Goal: Information Seeking & Learning: Understand process/instructions

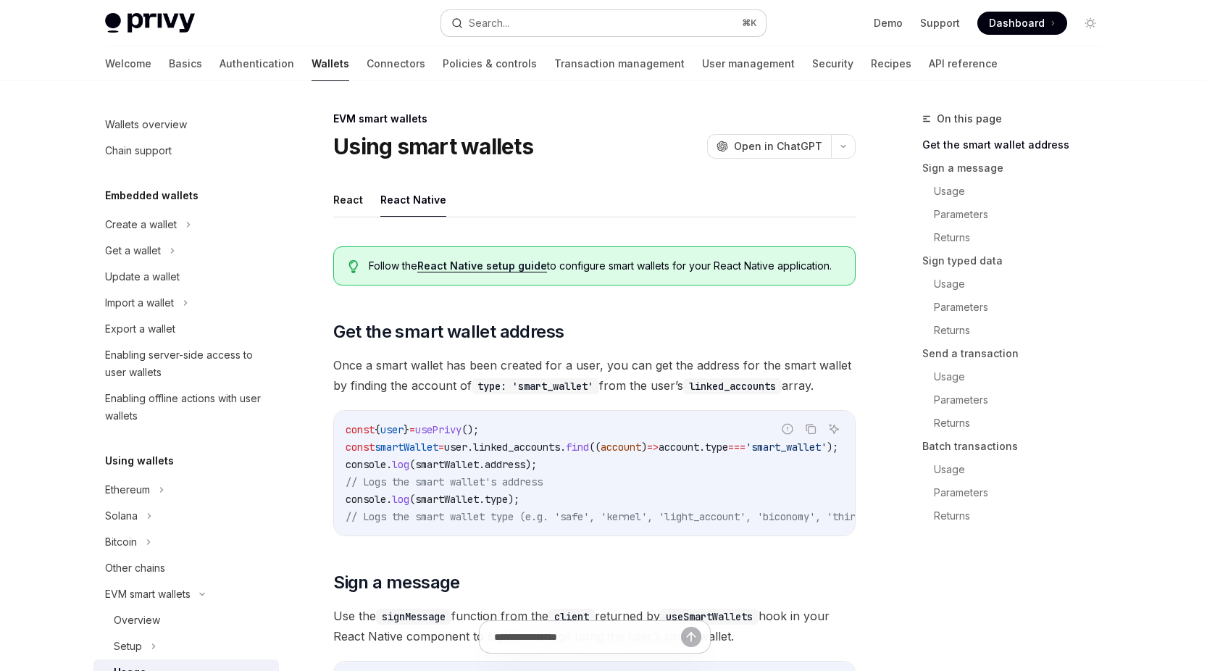
scroll to position [254, 0]
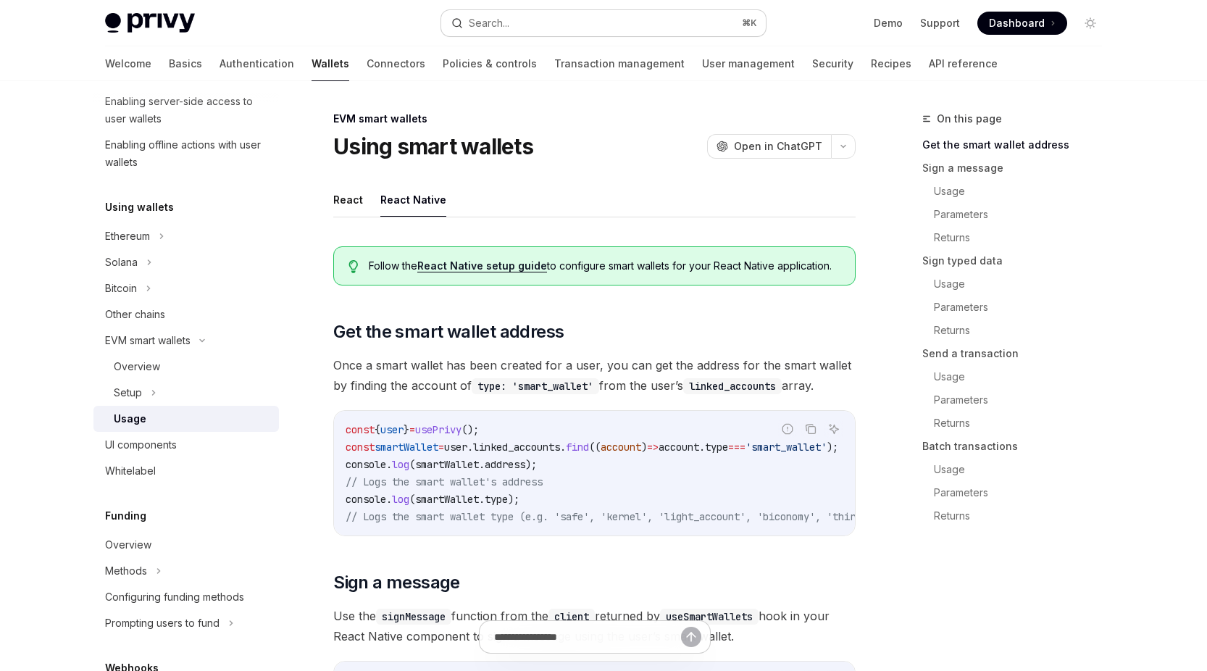
click at [685, 25] on button "Search... ⌘ K" at bounding box center [603, 23] width 325 height 26
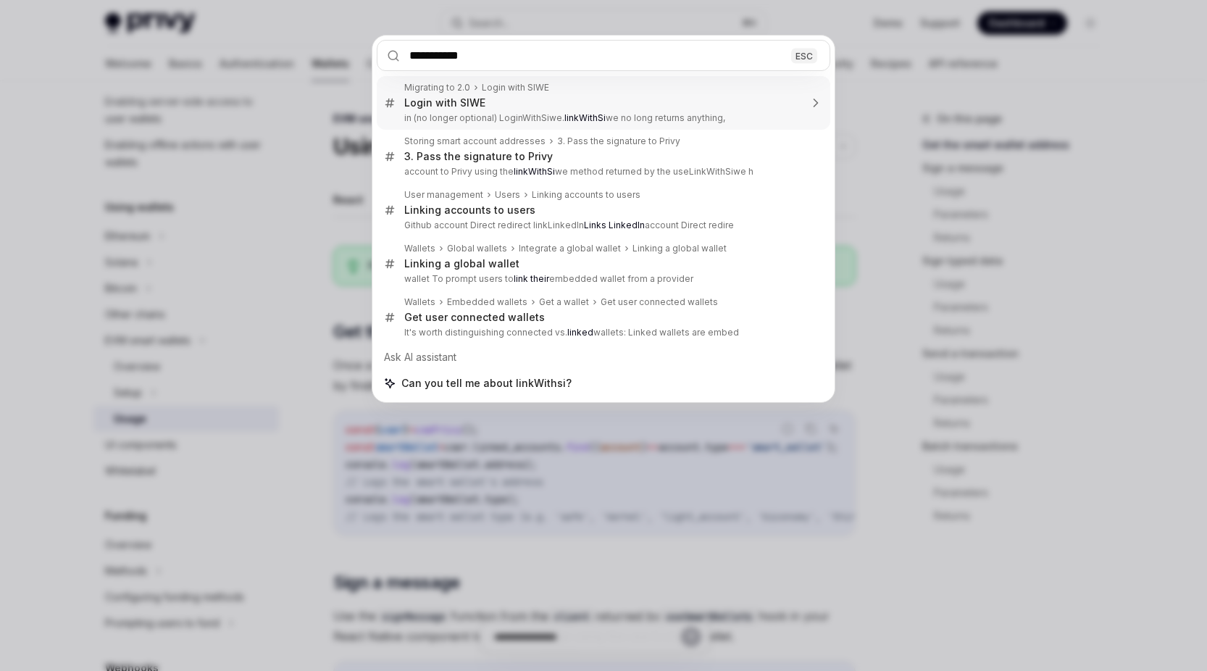
type input "**********"
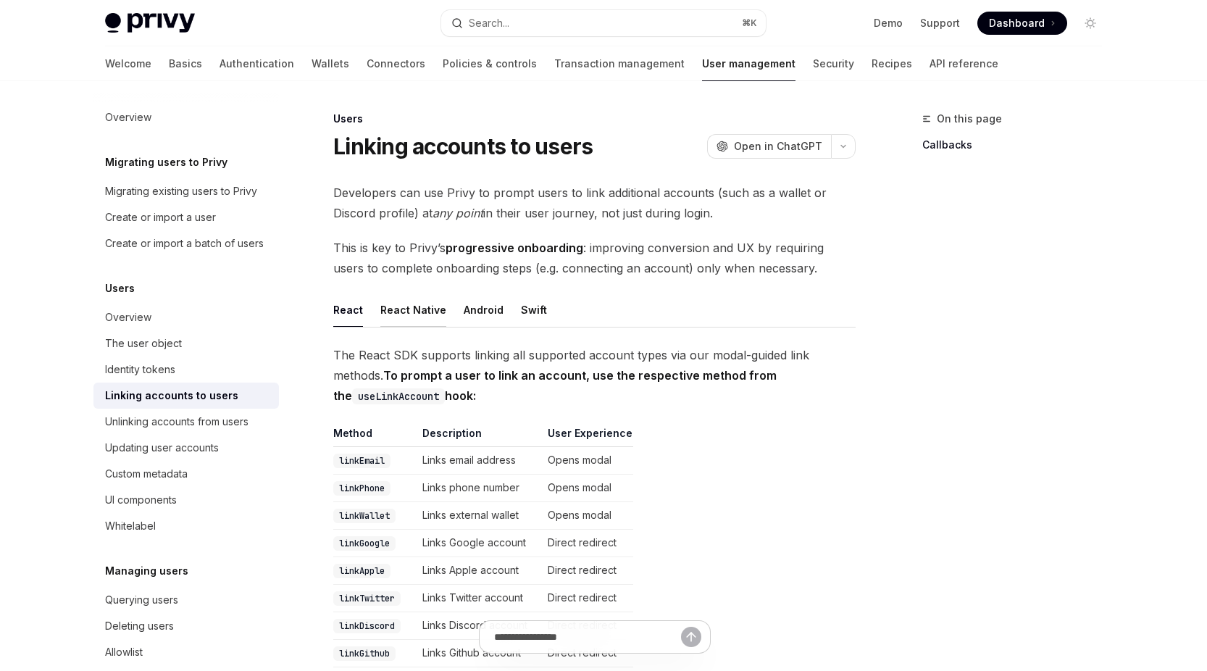
click at [432, 309] on button "React Native" at bounding box center [413, 310] width 66 height 34
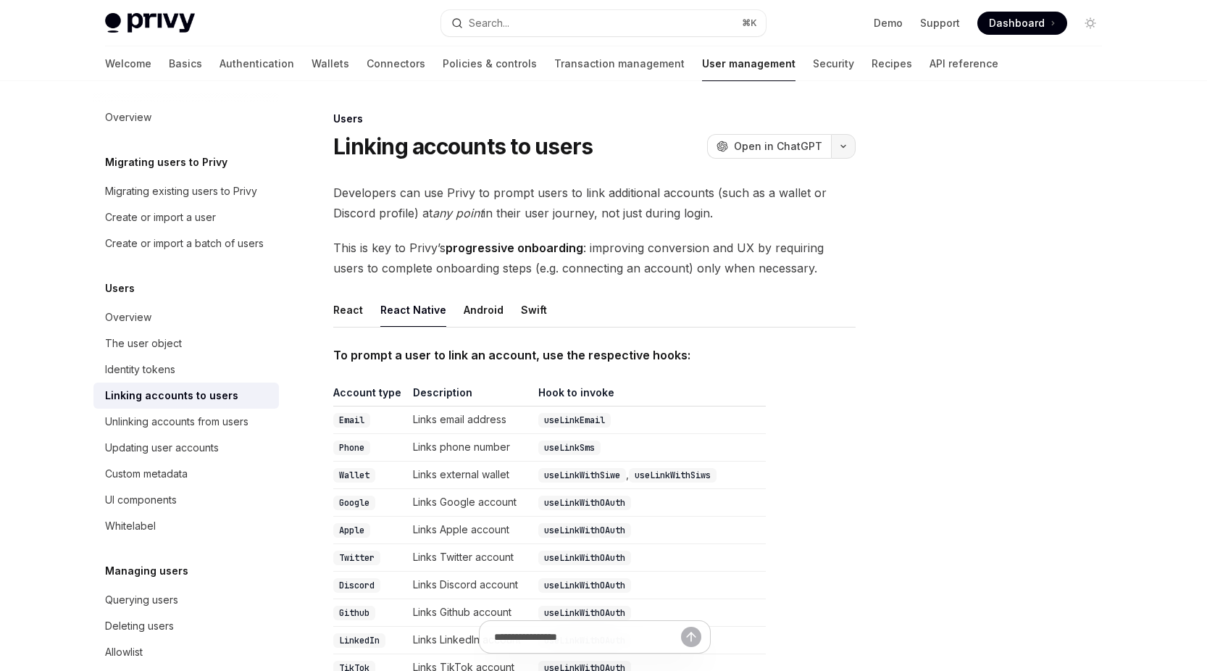
click at [846, 151] on button "button" at bounding box center [843, 146] width 25 height 25
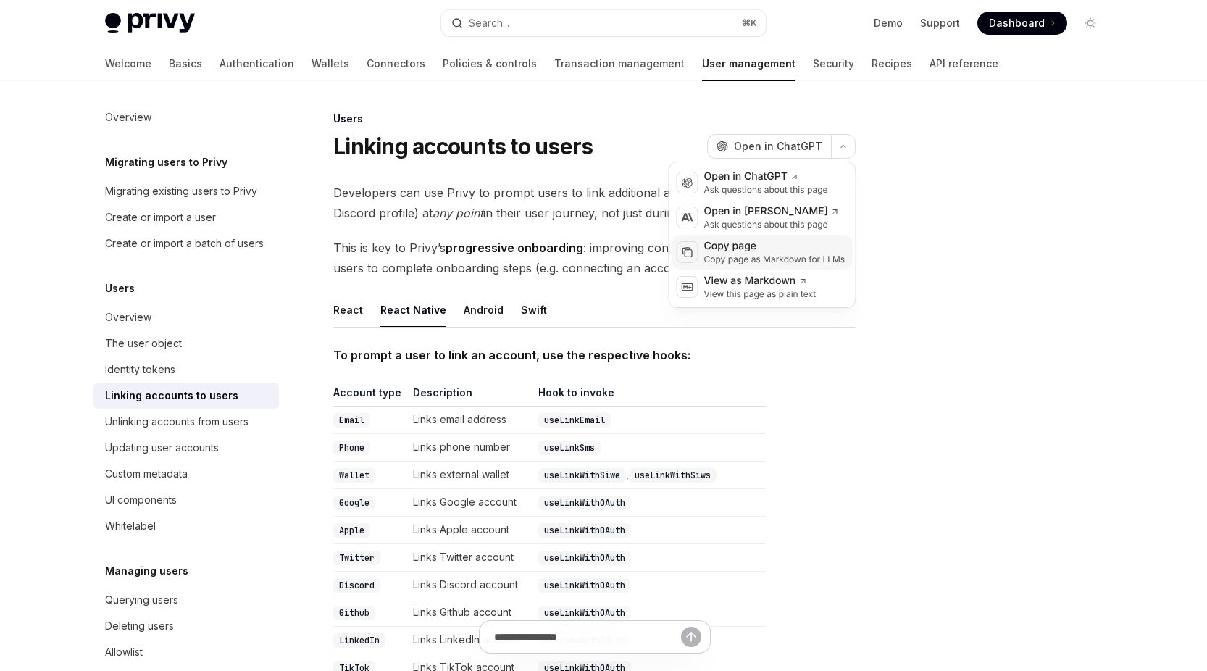
click at [795, 251] on div "Copy page" at bounding box center [774, 246] width 141 height 14
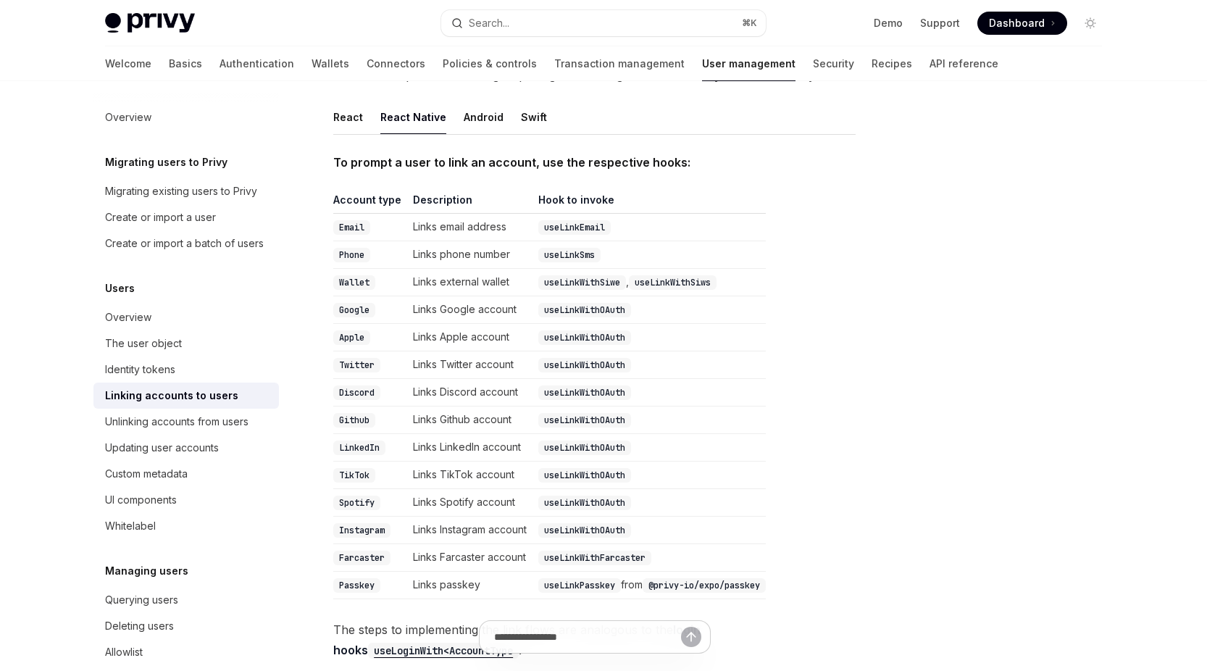
scroll to position [159, 0]
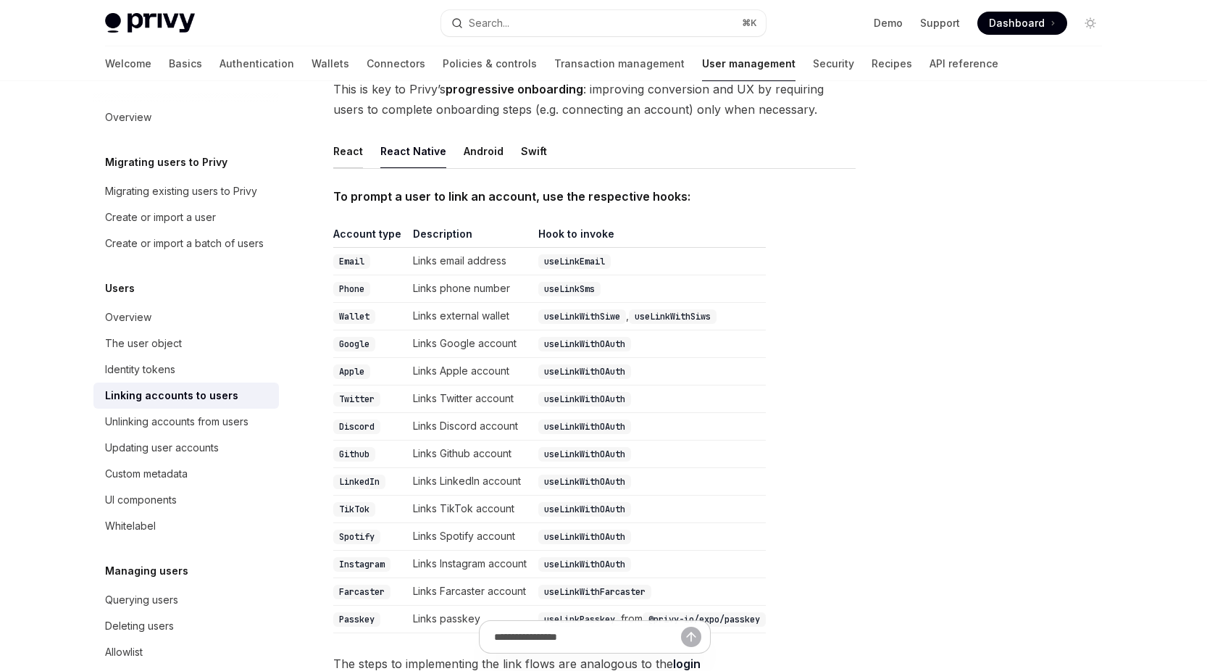
click at [351, 166] on button "React" at bounding box center [348, 151] width 30 height 34
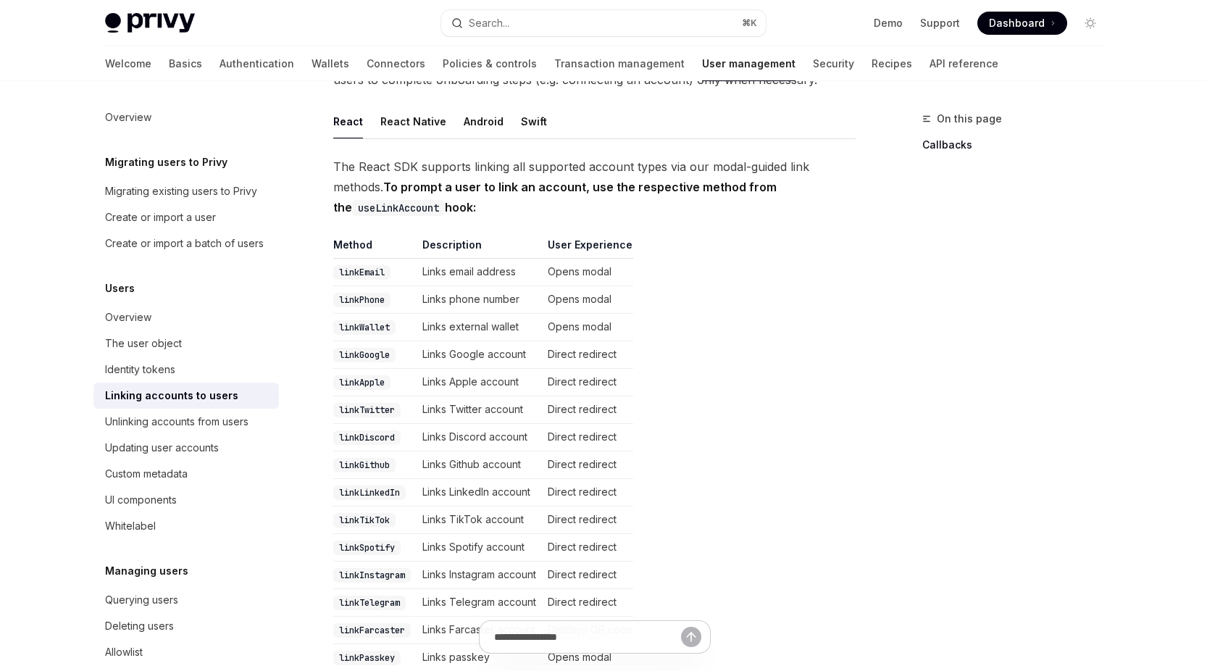
scroll to position [184, 0]
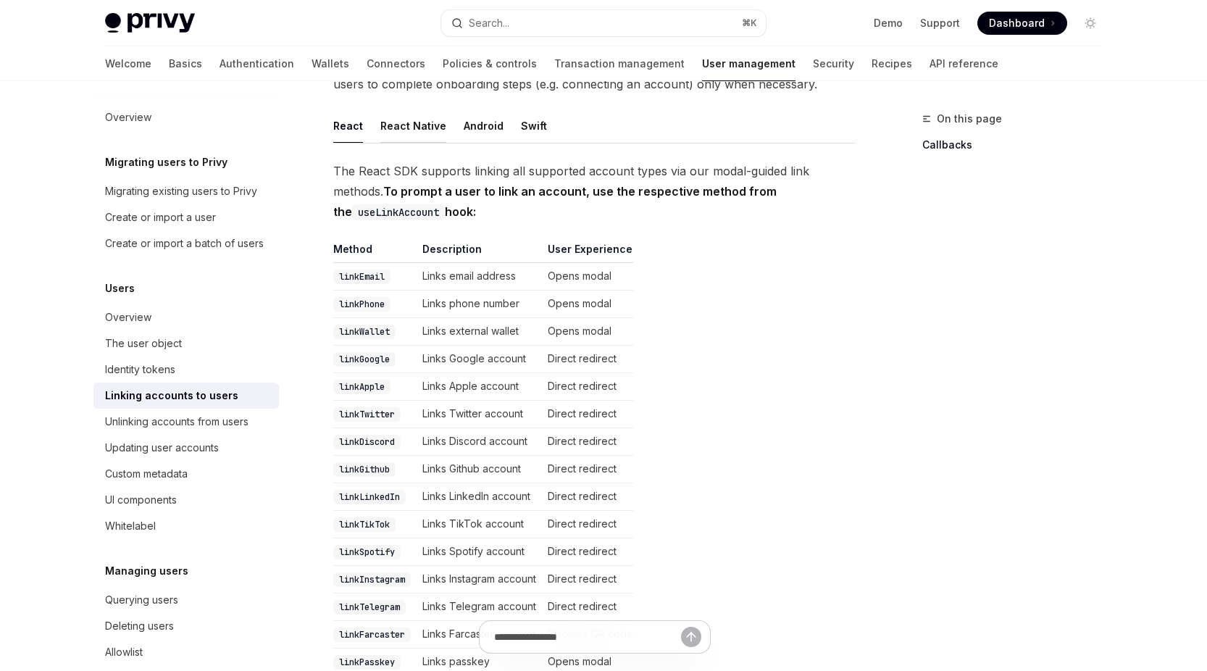
click at [411, 129] on button "React Native" at bounding box center [413, 126] width 66 height 34
type textarea "*"
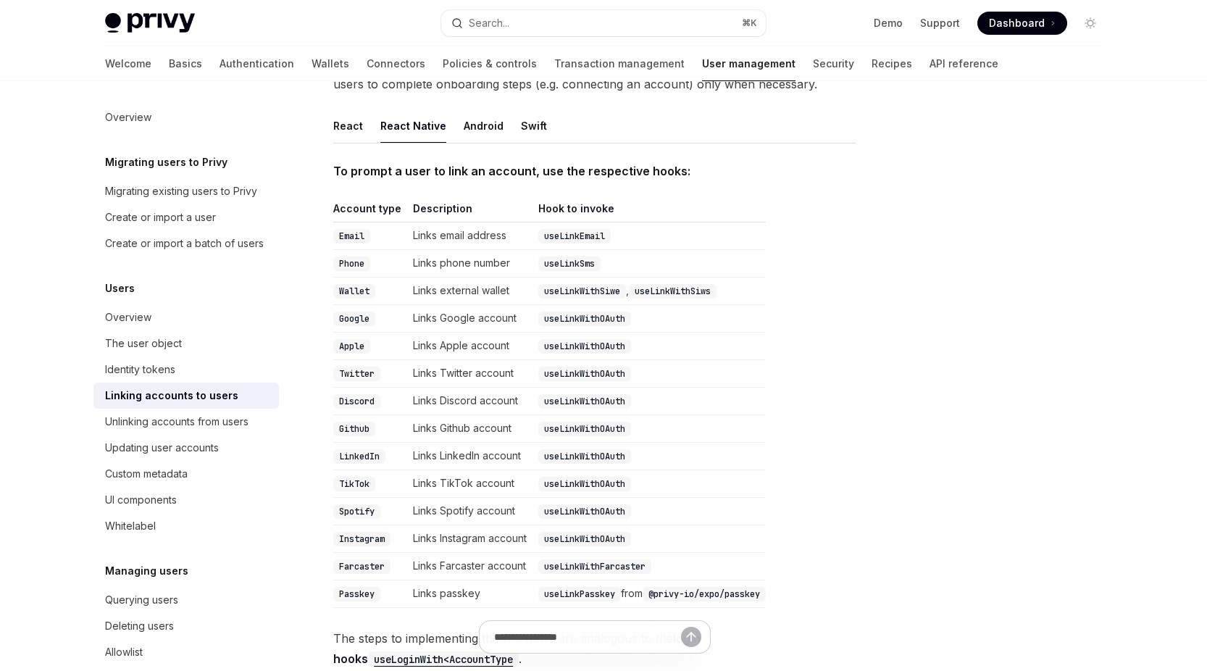
click at [711, 293] on code "useLinkWithSiws" at bounding box center [673, 291] width 88 height 14
click at [680, 289] on code "useLinkWithSiws" at bounding box center [673, 291] width 88 height 14
drag, startPoint x: 745, startPoint y: 291, endPoint x: 573, endPoint y: 298, distance: 172.5
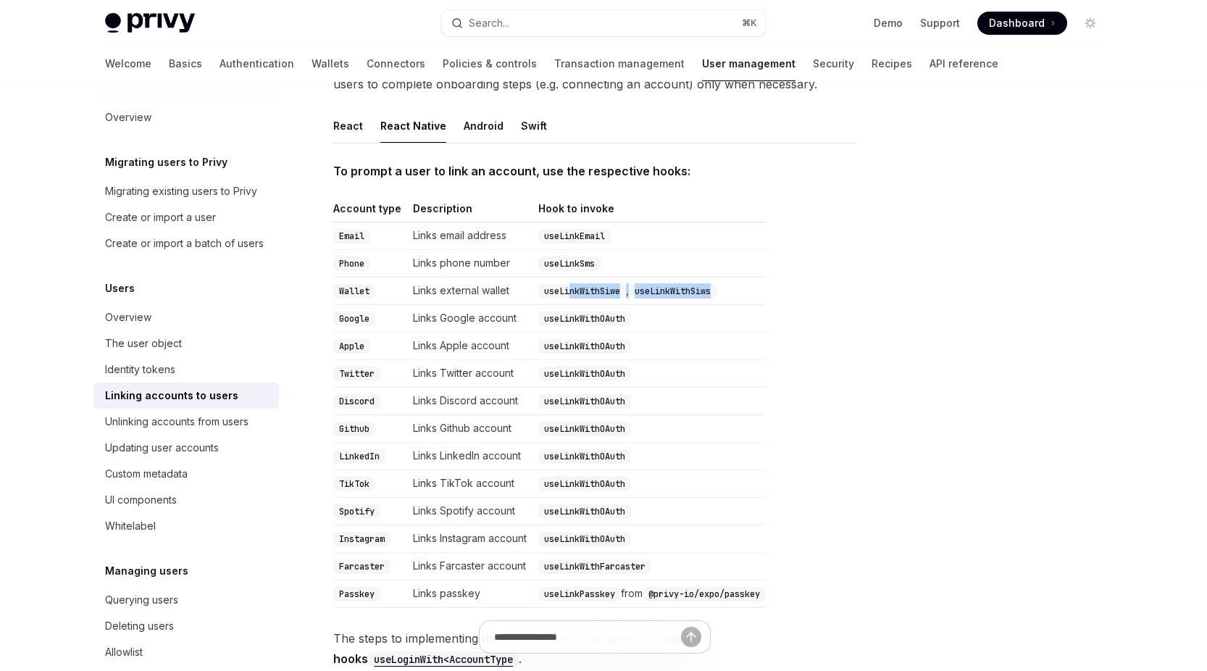
click at [573, 298] on td "useLinkWithSiwe , useLinkWithSiws" at bounding box center [648, 291] width 233 height 28
click at [743, 293] on td "useLinkWithSiwe , useLinkWithSiws" at bounding box center [648, 291] width 233 height 28
drag, startPoint x: 749, startPoint y: 290, endPoint x: 544, endPoint y: 295, distance: 205.1
click at [544, 295] on td "useLinkWithSiwe , useLinkWithSiws" at bounding box center [648, 291] width 233 height 28
click at [938, 156] on div at bounding box center [1003, 390] width 220 height 561
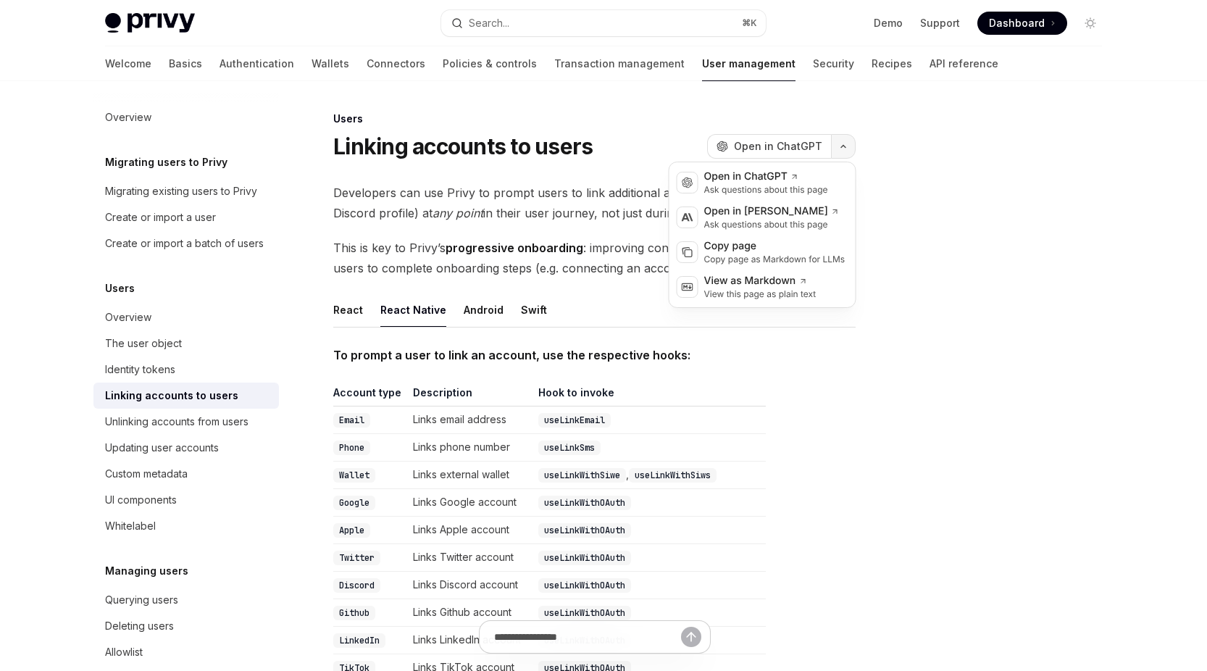
click at [844, 143] on icon "button" at bounding box center [843, 146] width 17 height 6
click at [809, 255] on div "Copy page as Markdown for LLMs" at bounding box center [774, 260] width 141 height 12
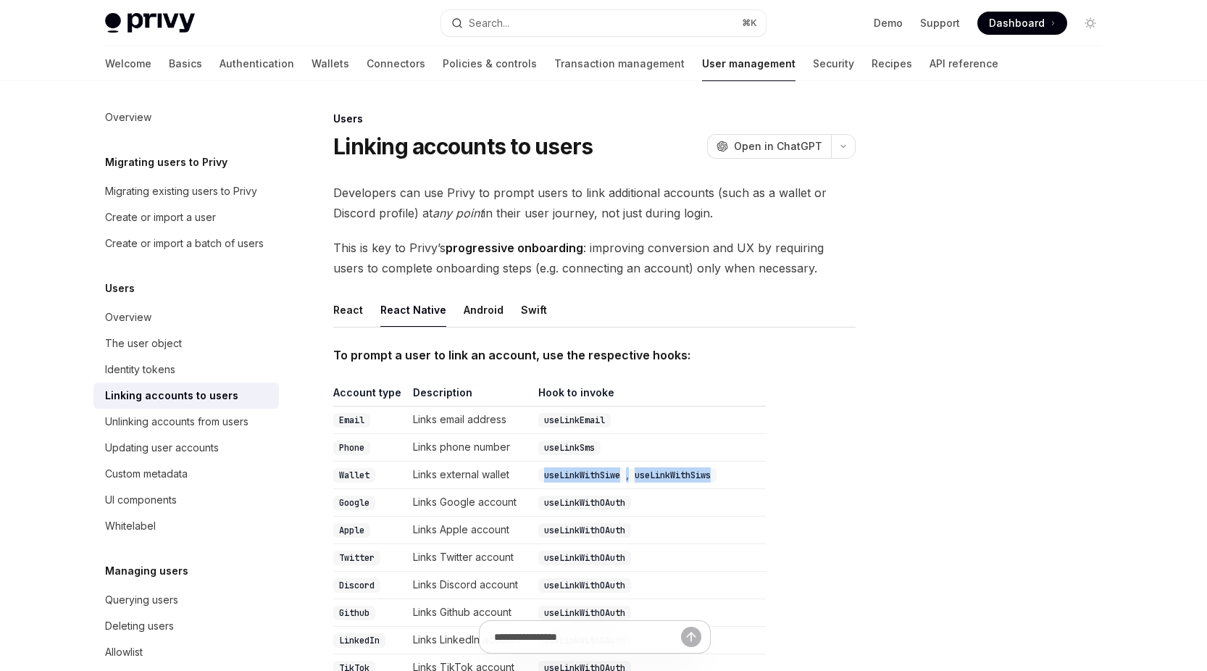
drag, startPoint x: 729, startPoint y: 473, endPoint x: 545, endPoint y: 477, distance: 184.1
click at [545, 477] on td "useLinkWithSiwe , useLinkWithSiws" at bounding box center [648, 475] width 233 height 28
copy td "useLinkWithSiwe , useLinkWithSiws"
click at [693, 481] on code "useLinkWithSiws" at bounding box center [673, 475] width 88 height 14
click at [688, 485] on td "useLinkWithSiwe , useLinkWithSiws" at bounding box center [648, 475] width 233 height 28
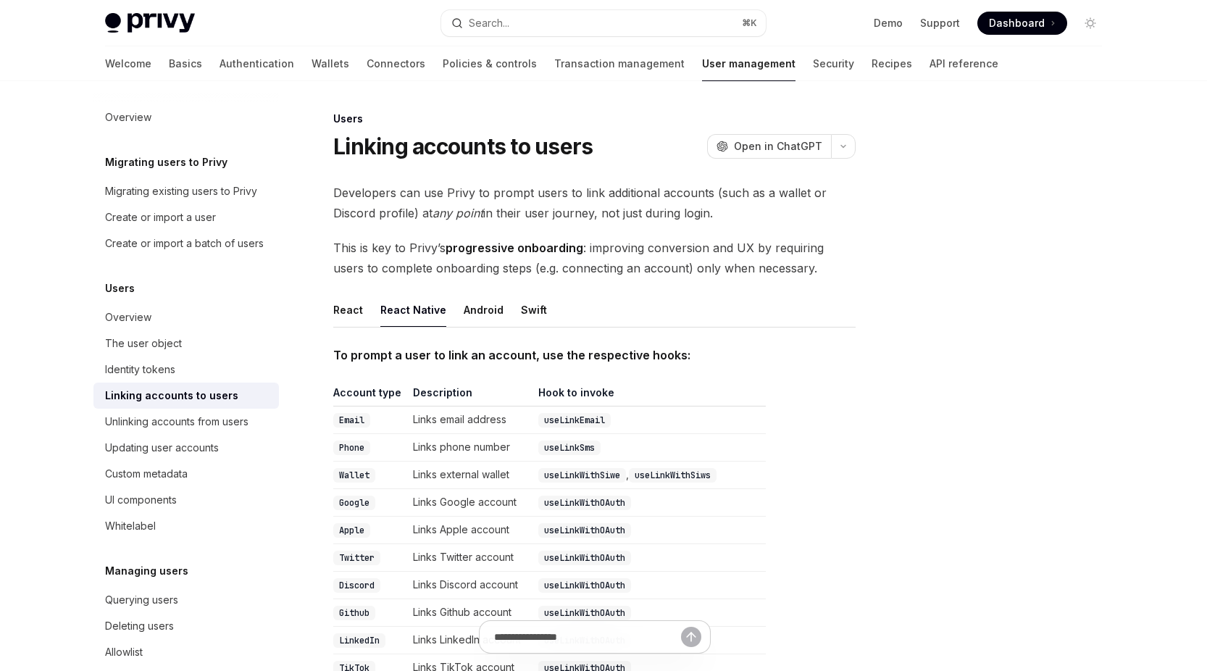
click at [688, 479] on code "useLinkWithSiws" at bounding box center [673, 475] width 88 height 14
click at [690, 473] on code "useLinkWithSiws" at bounding box center [673, 475] width 88 height 14
copy code "useLinkWithSiws"
click at [693, 18] on button "Search... ⌘ K" at bounding box center [603, 23] width 325 height 26
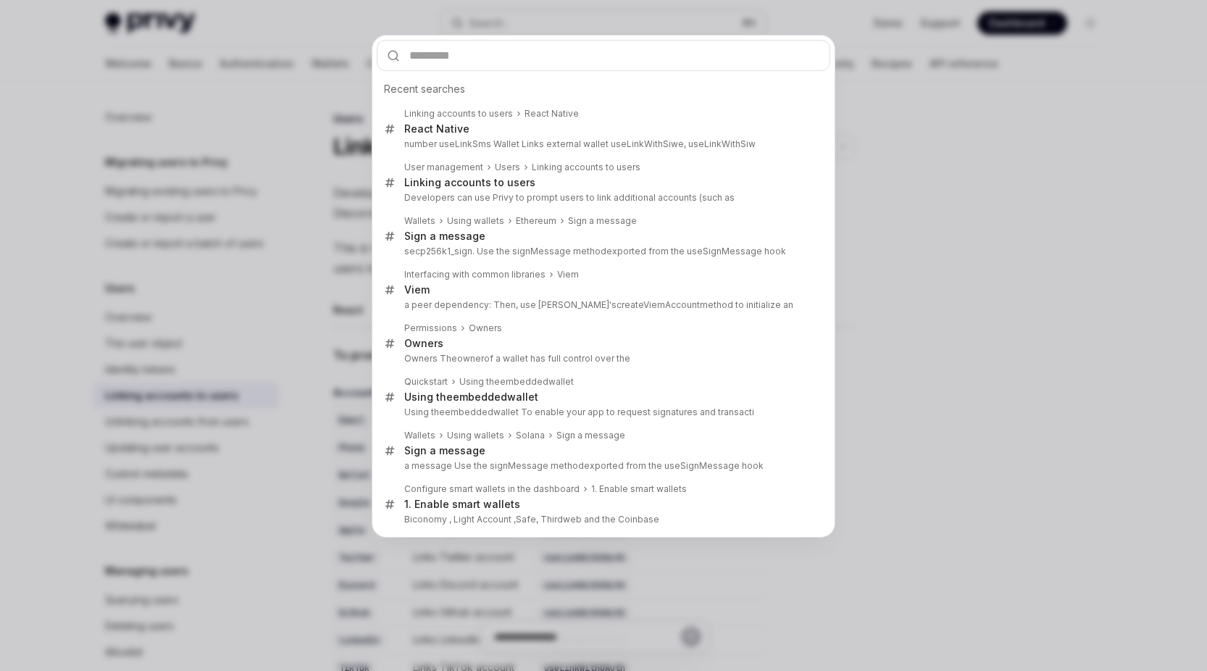
type input "**********"
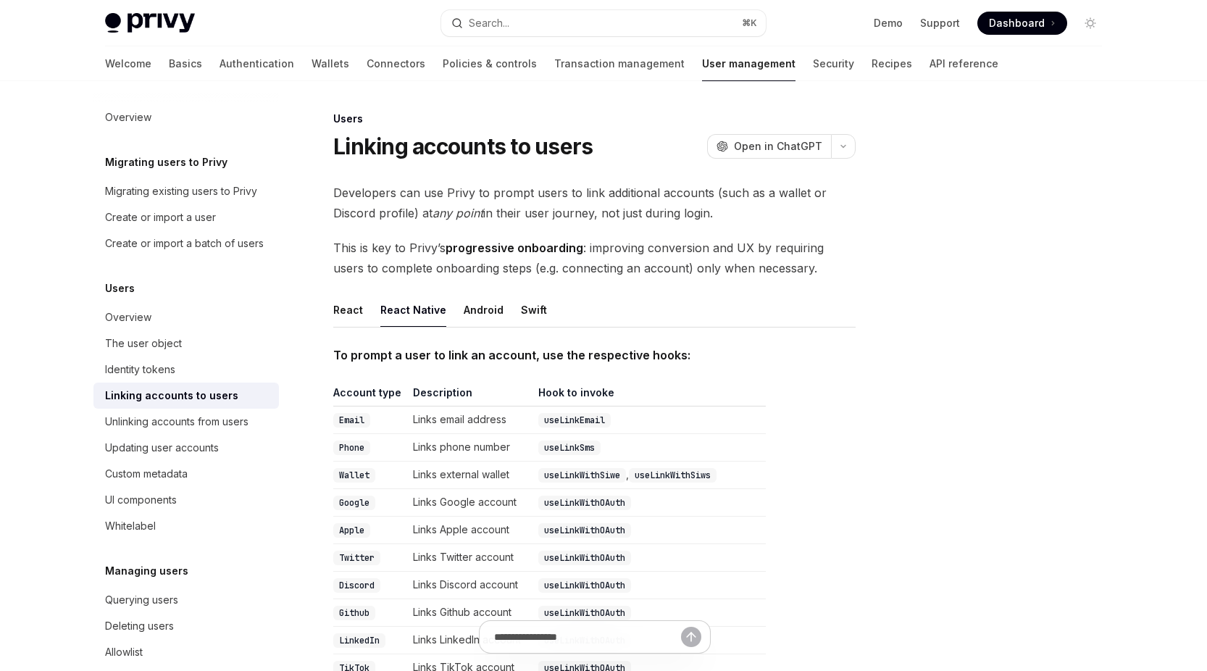
type textarea "*"
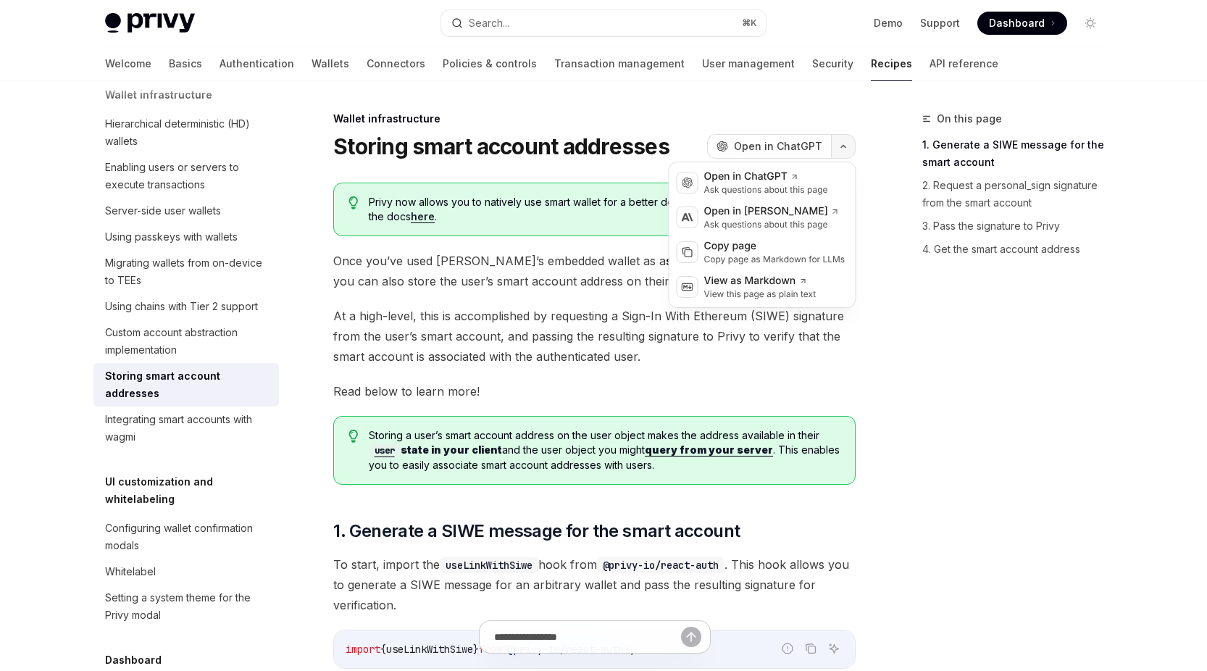
click at [845, 155] on button "button" at bounding box center [843, 146] width 25 height 25
click at [779, 261] on div "Copy page as Markdown for LLMs" at bounding box center [774, 260] width 141 height 12
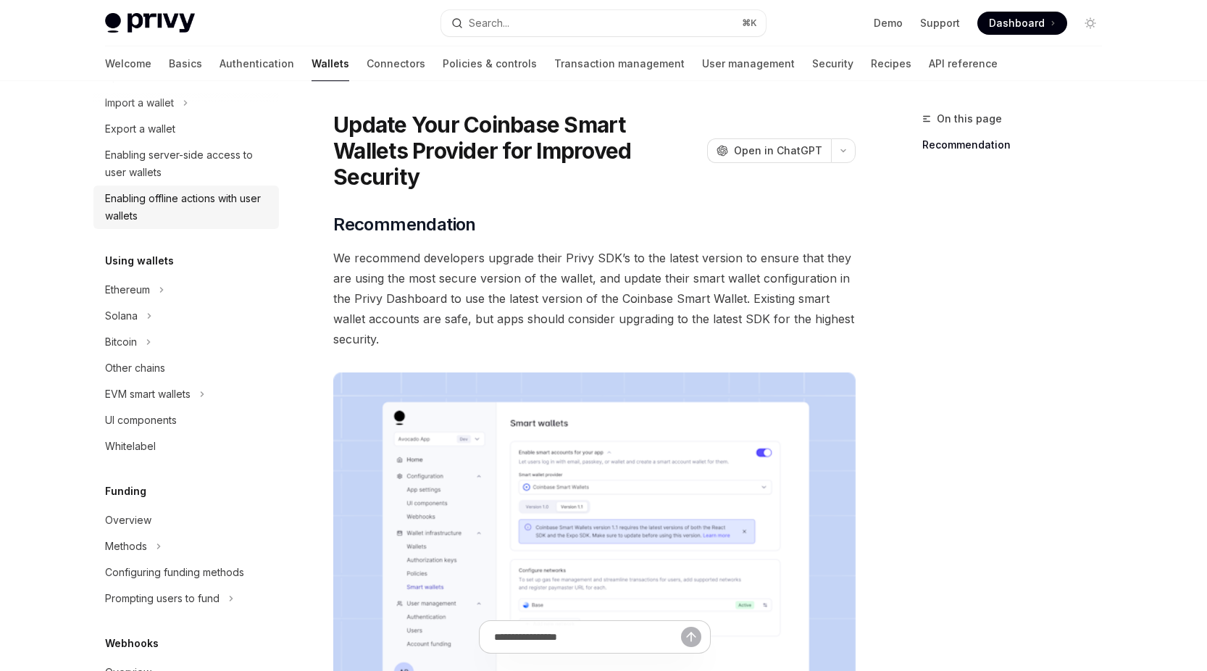
scroll to position [228, 0]
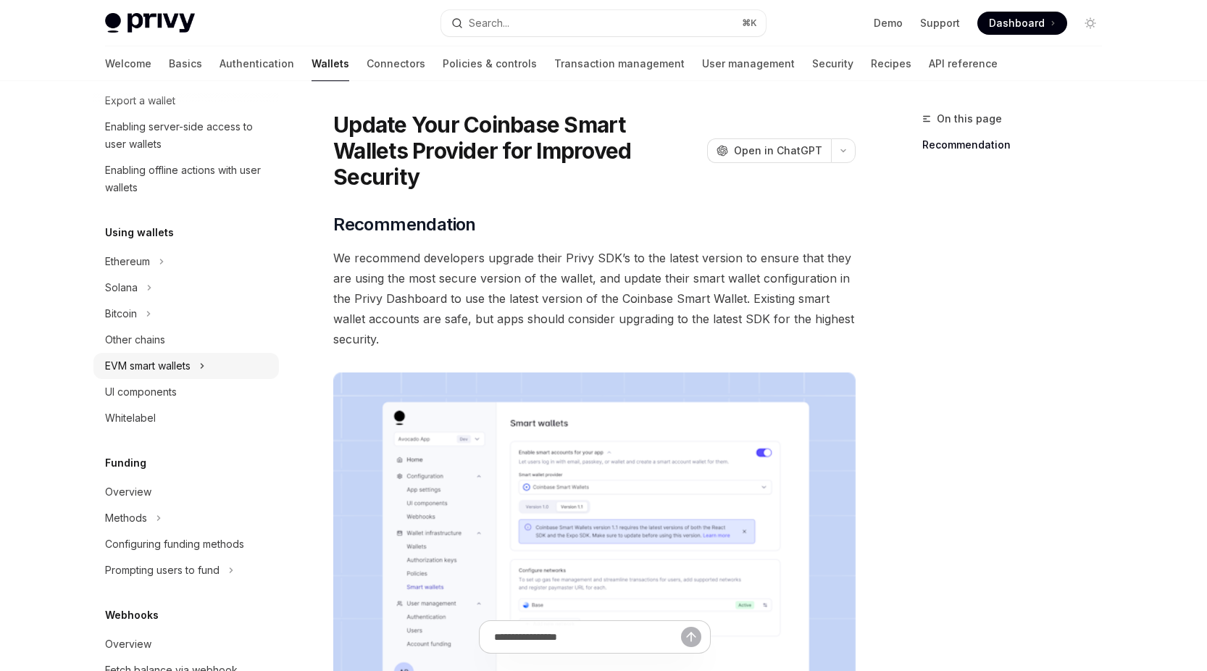
click at [204, 365] on icon at bounding box center [202, 365] width 6 height 17
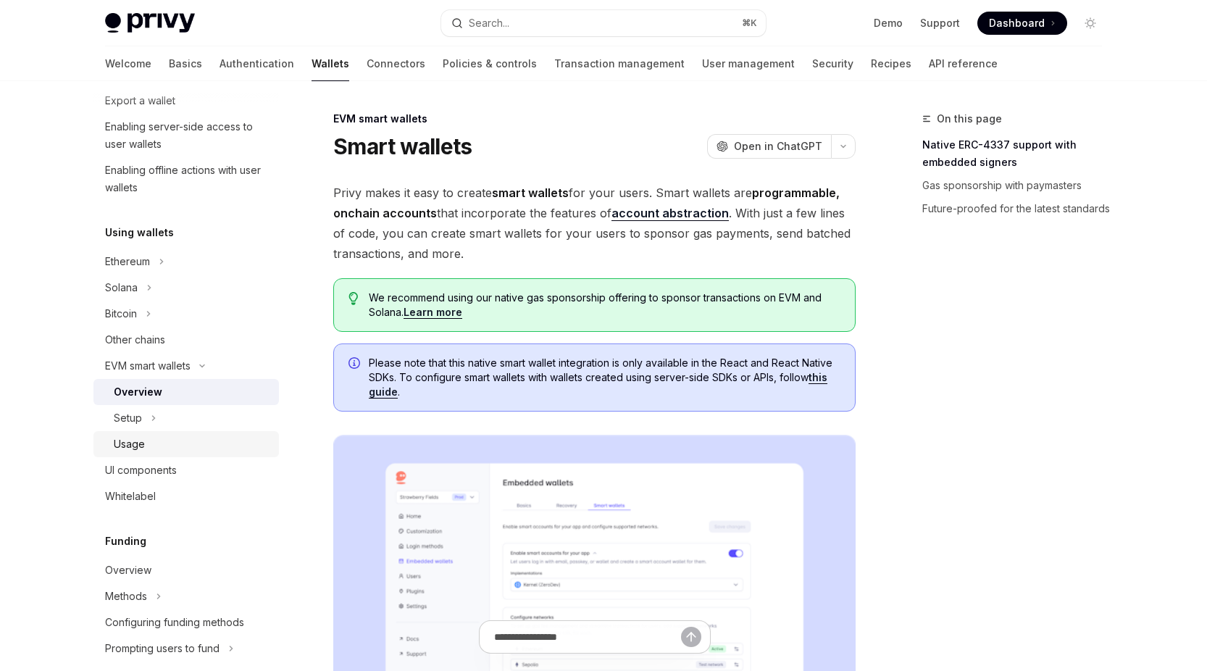
click at [141, 441] on div "Usage" at bounding box center [129, 443] width 31 height 17
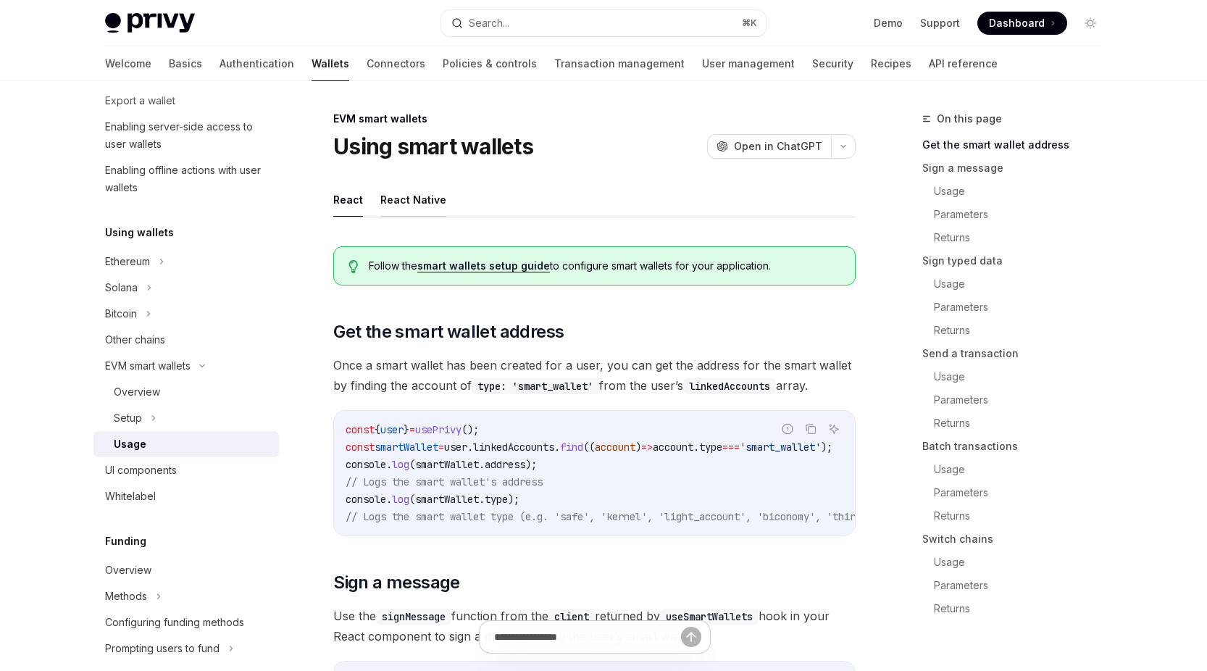
click at [394, 200] on button "React Native" at bounding box center [413, 200] width 66 height 34
type textarea "*"
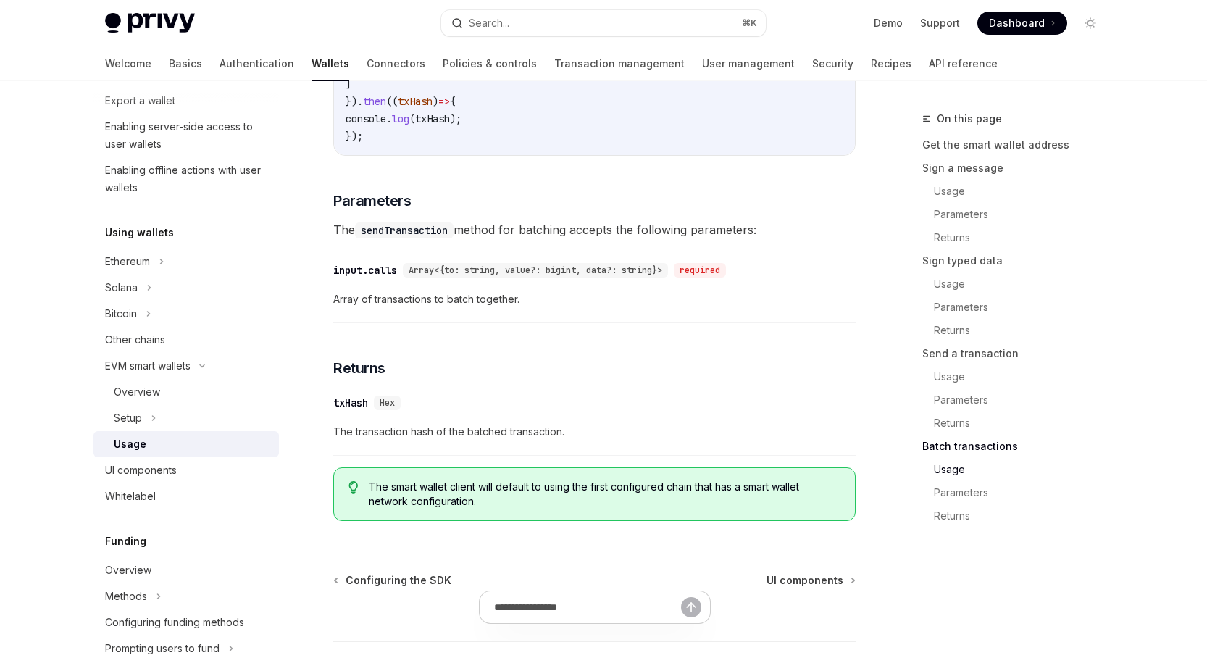
scroll to position [3224, 0]
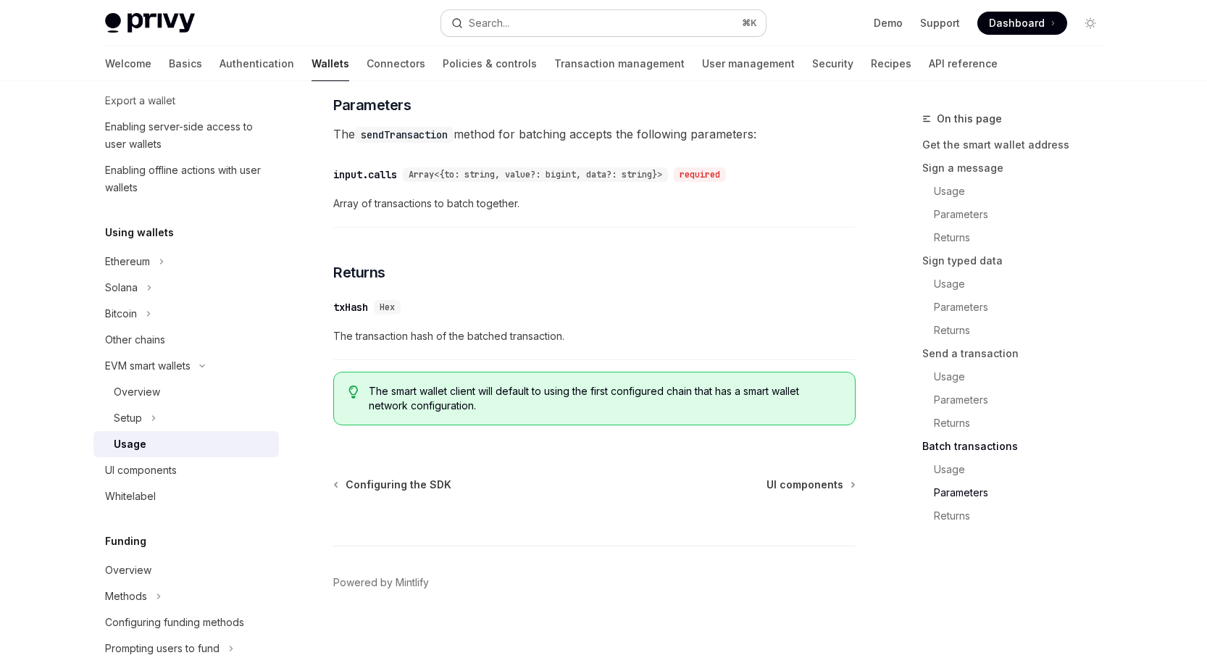
click at [579, 27] on button "Search... ⌘ K" at bounding box center [603, 23] width 325 height 26
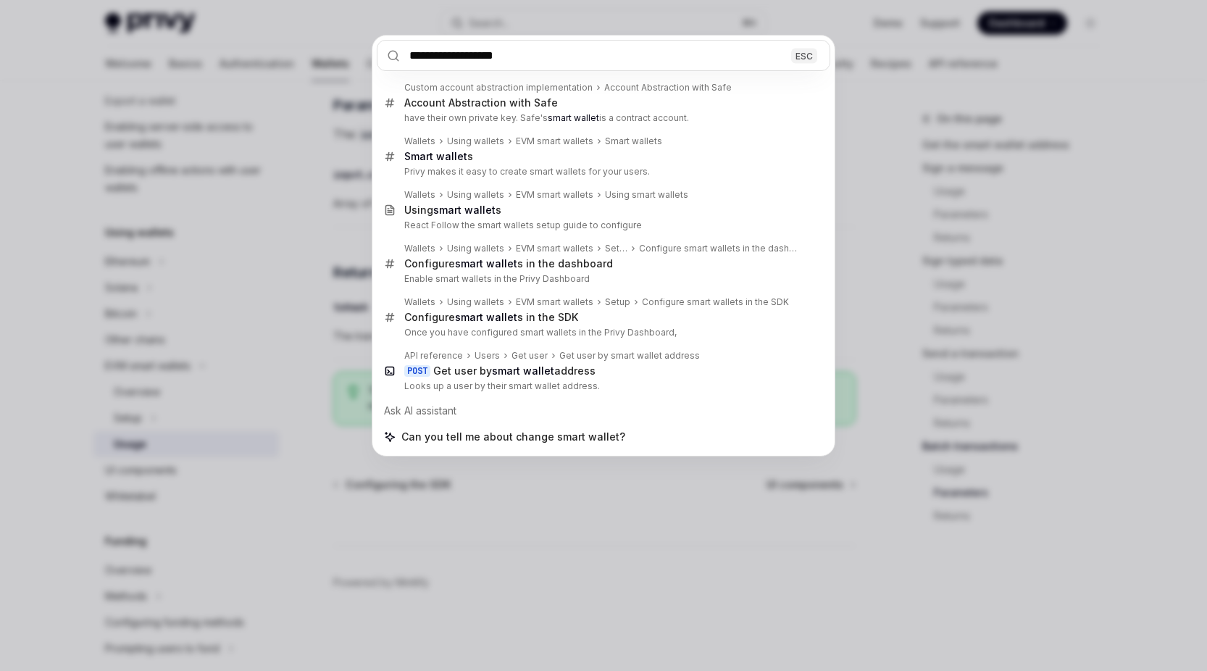
type input "**********"
